Goal: Transaction & Acquisition: Book appointment/travel/reservation

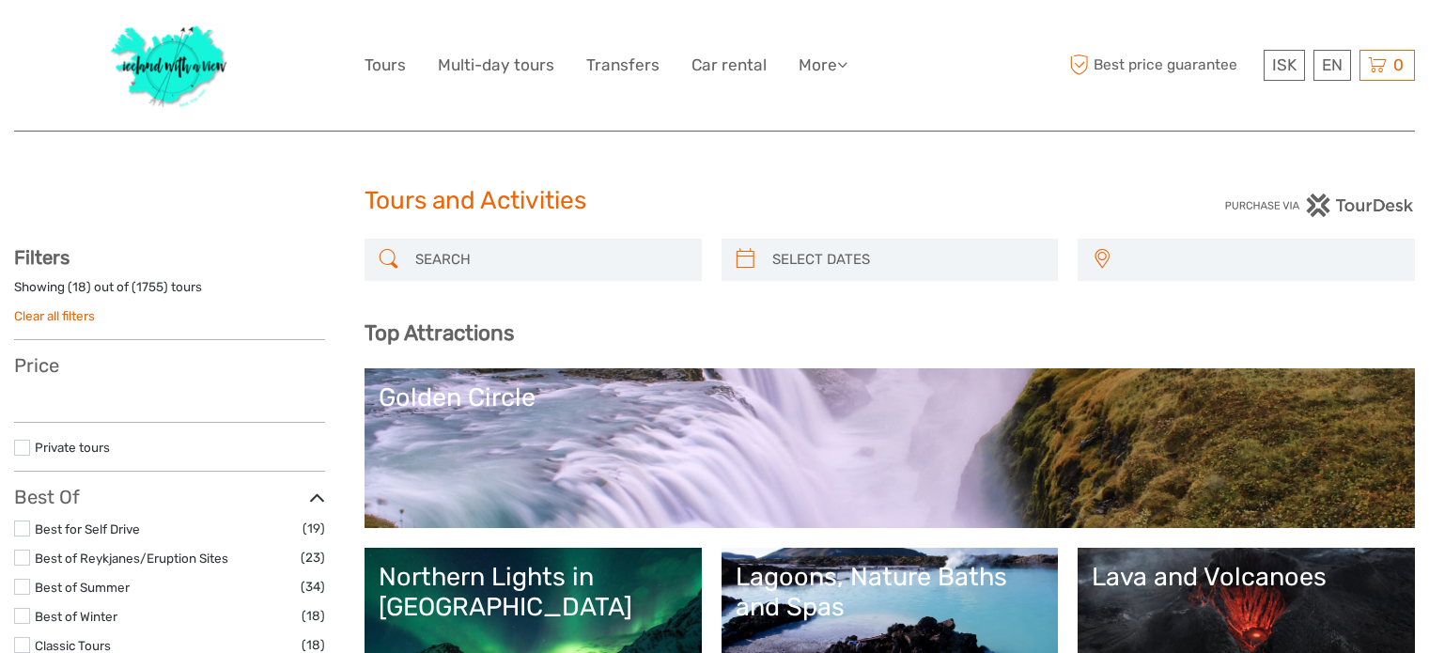
select select
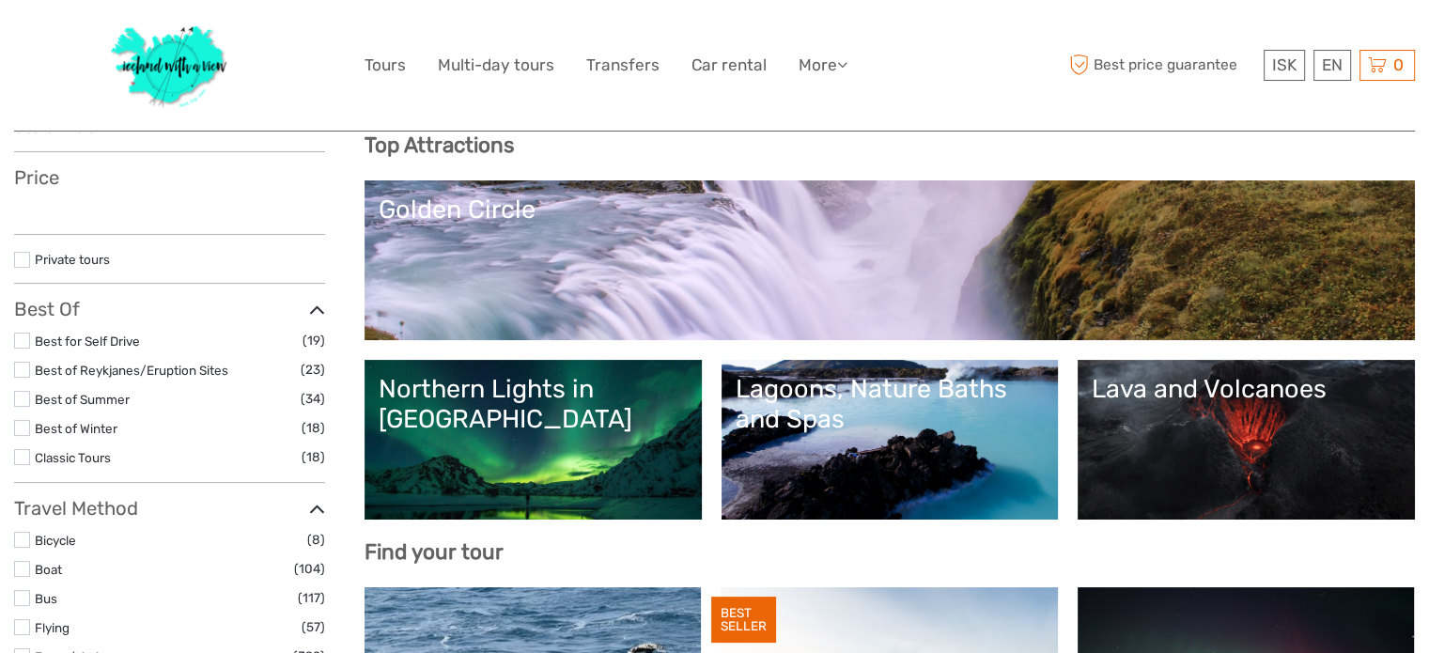
select select
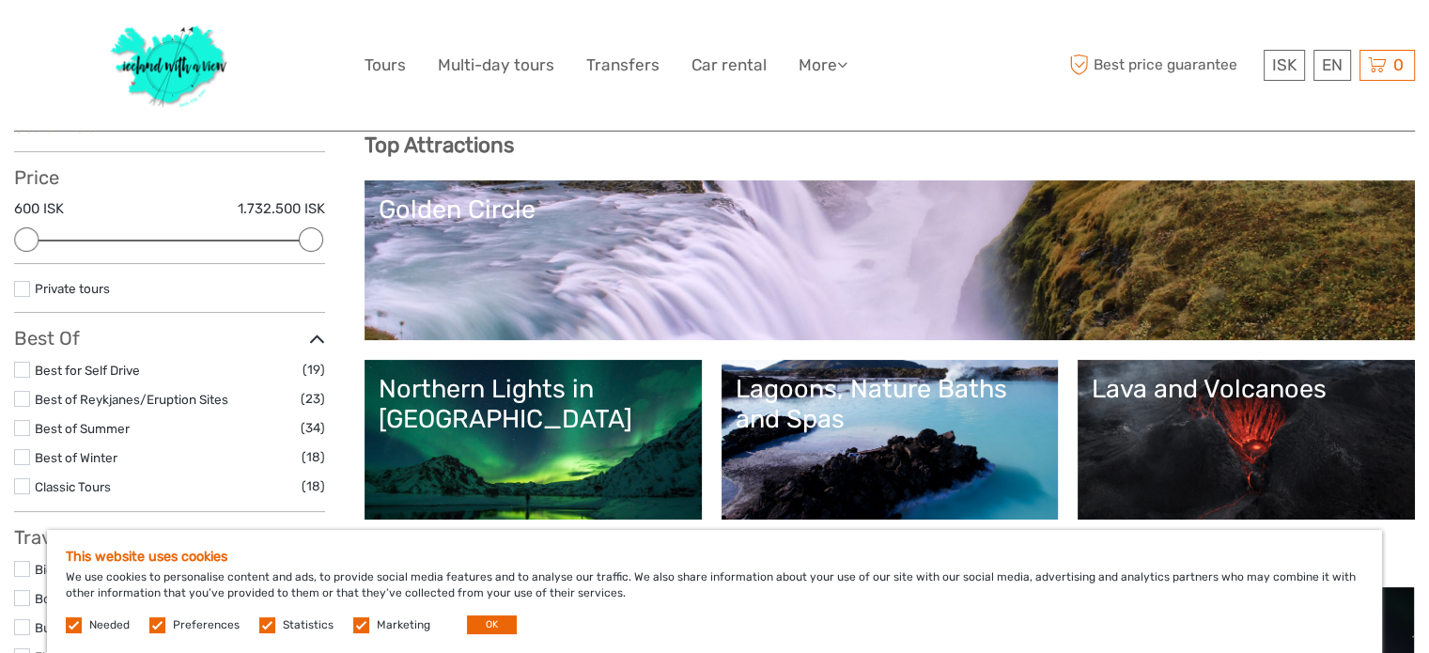
click at [643, 399] on div "Northern Lights in [GEOGRAPHIC_DATA]" at bounding box center [533, 404] width 309 height 61
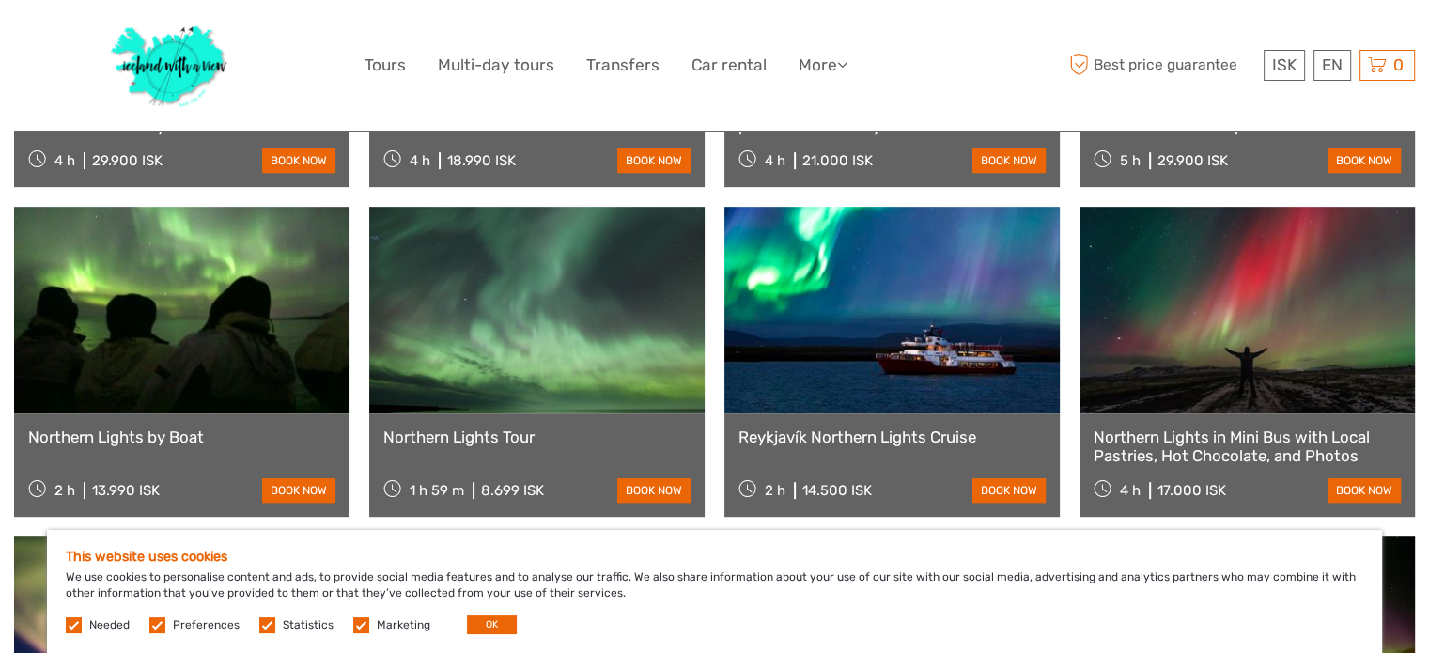
scroll to position [940, 0]
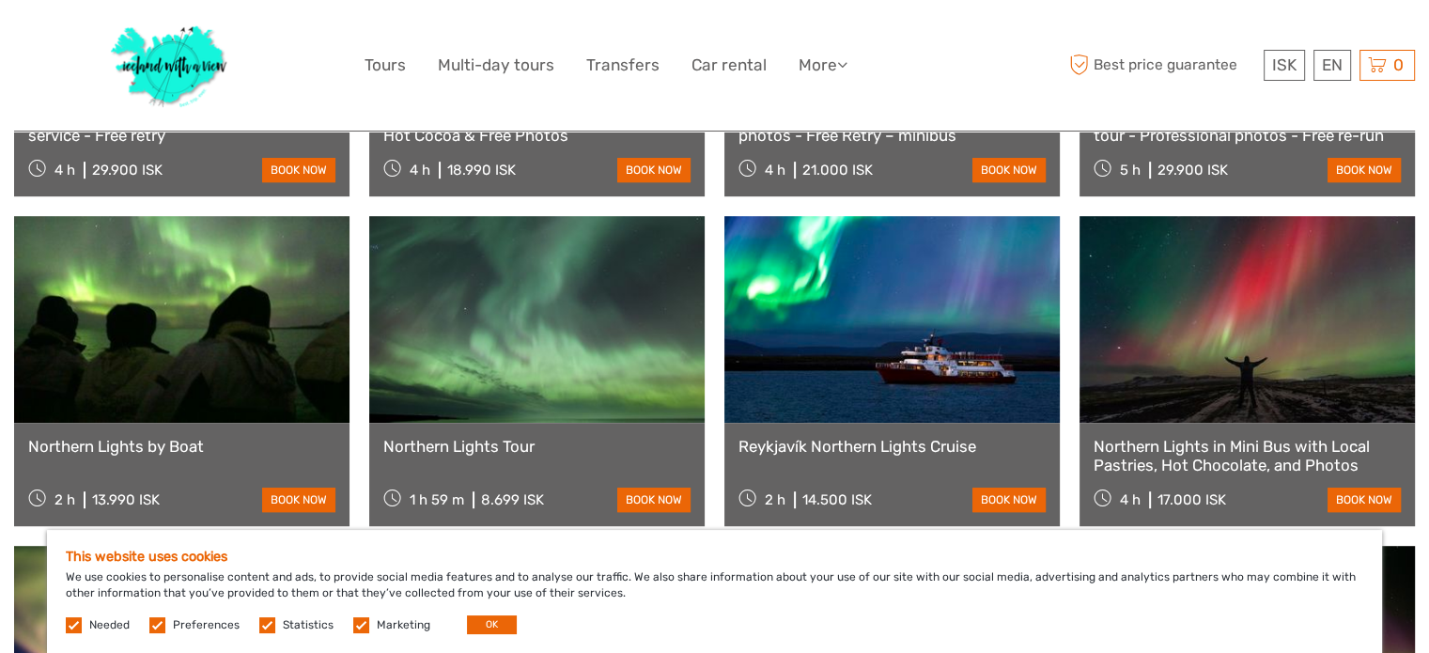
click at [276, 276] on link at bounding box center [181, 319] width 335 height 207
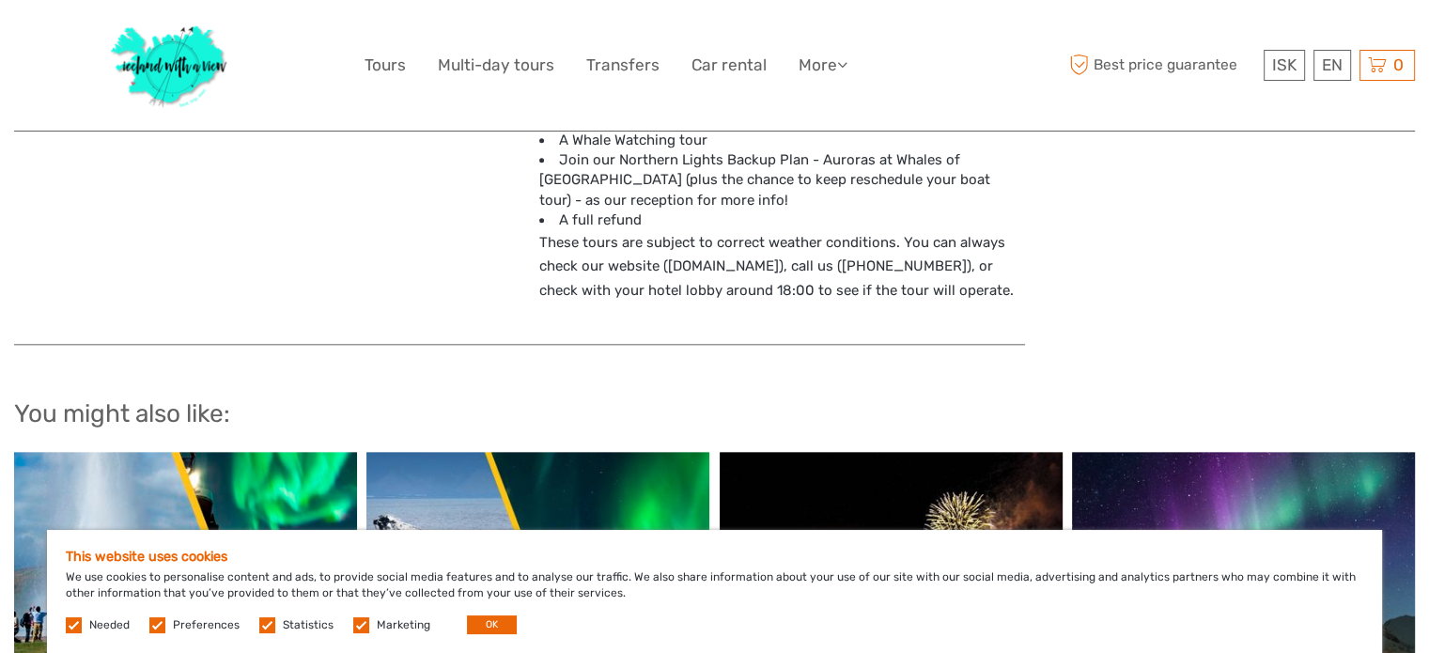
scroll to position [2161, 0]
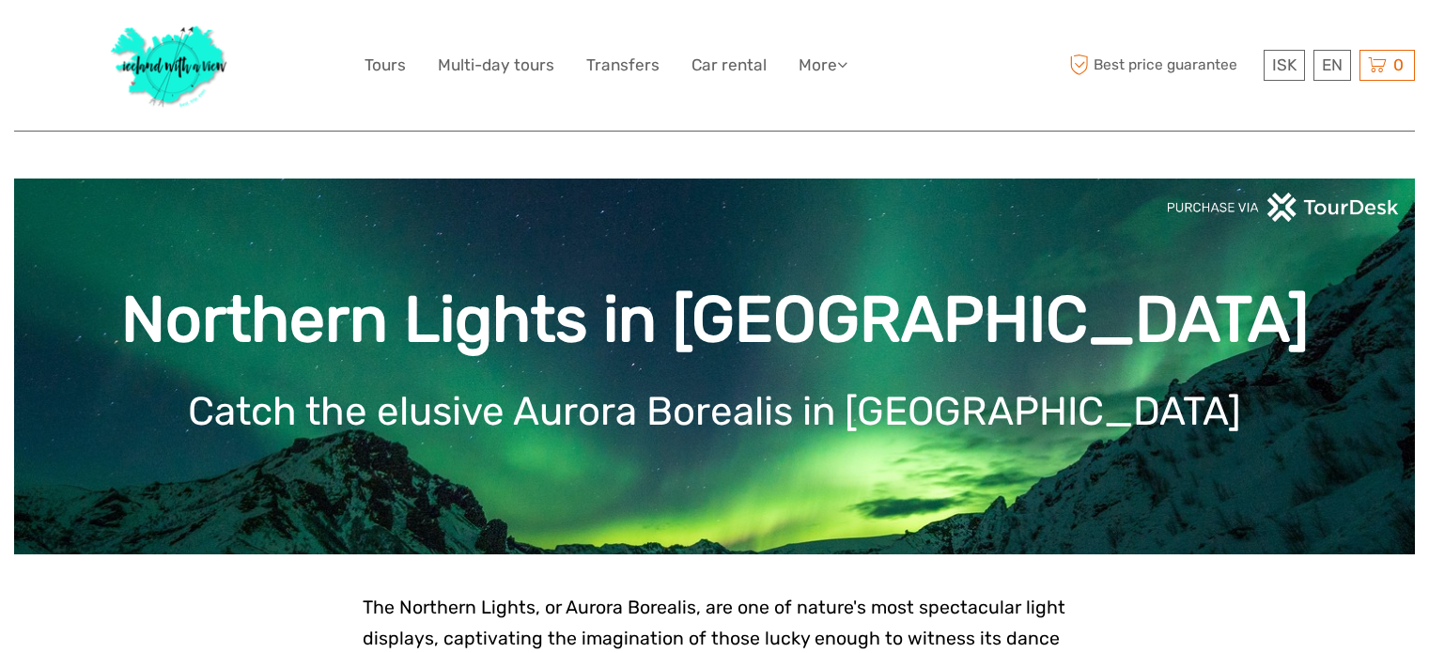
scroll to position [940, 0]
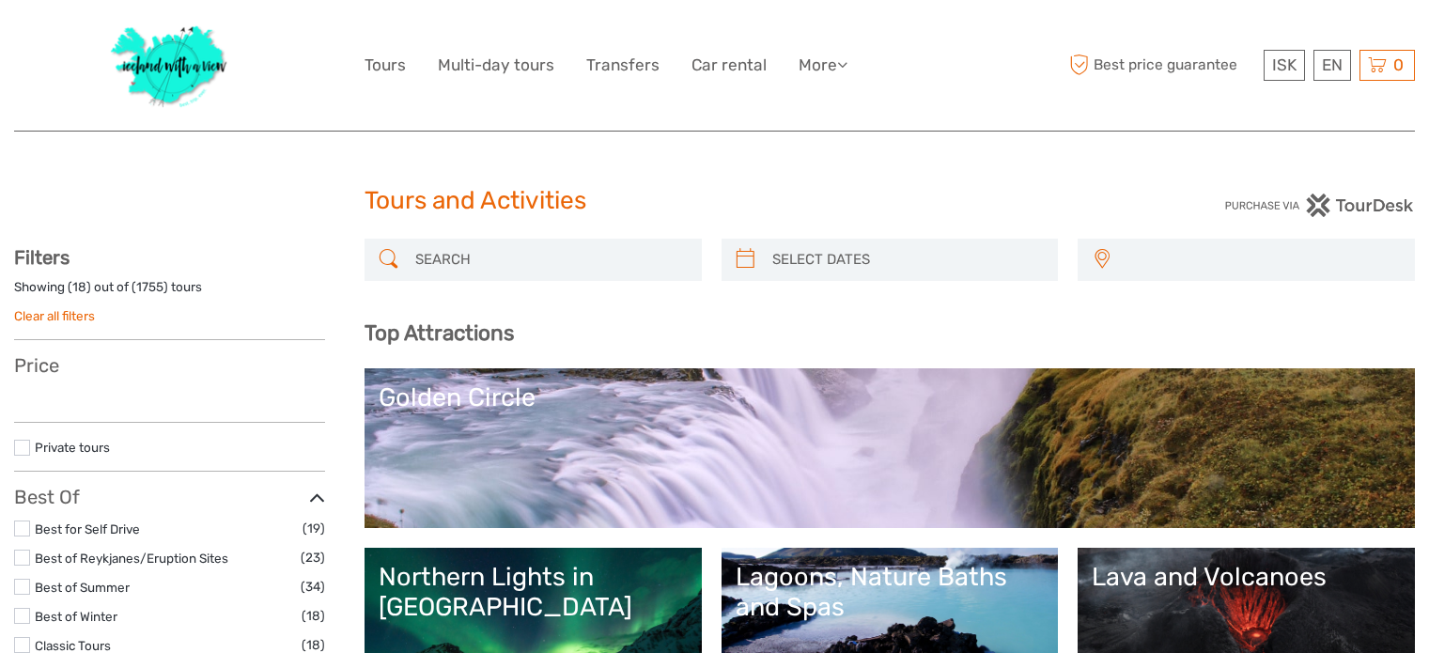
select select
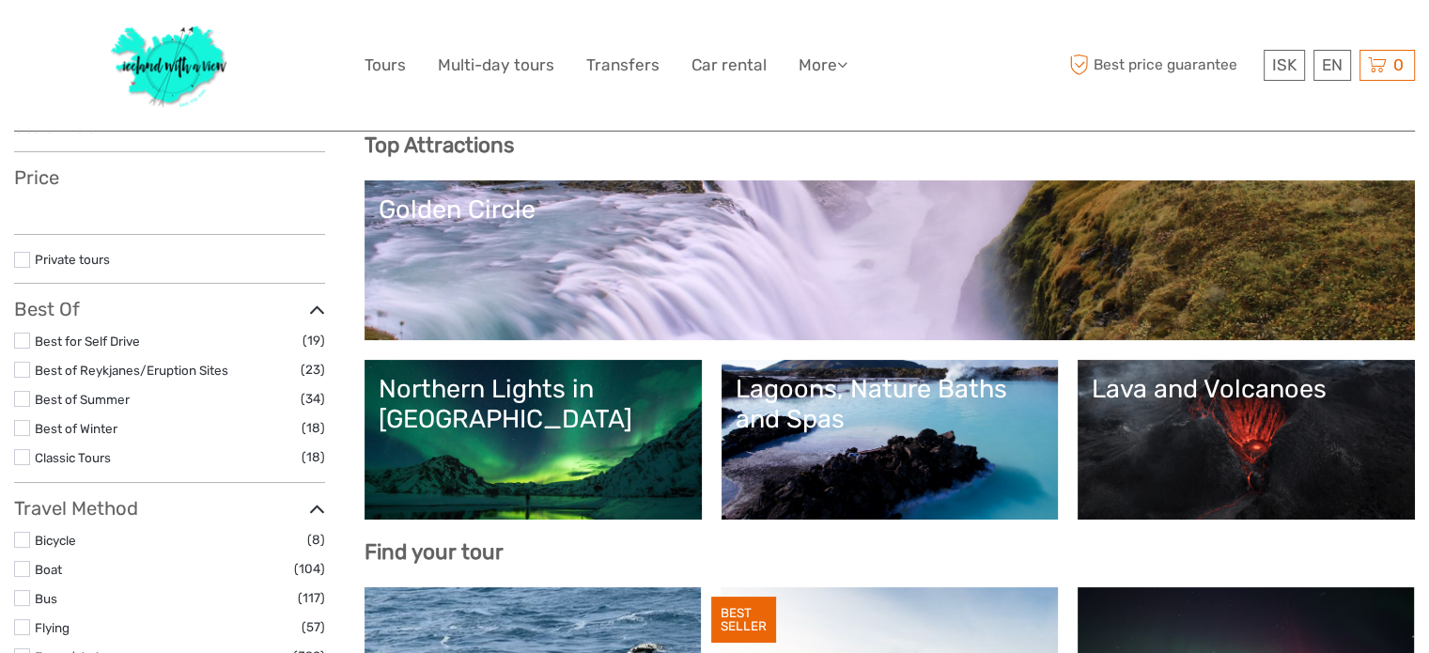
select select
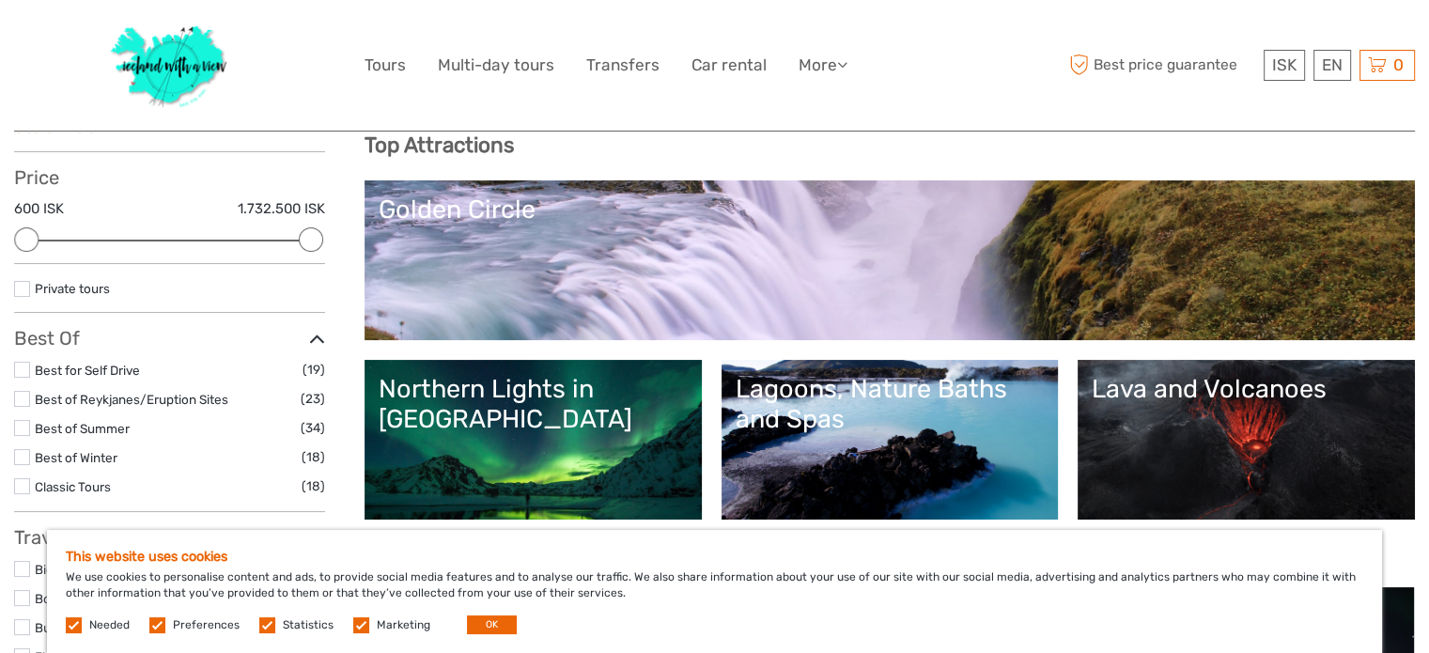
scroll to position [0, 0]
